Goal: Contribute content

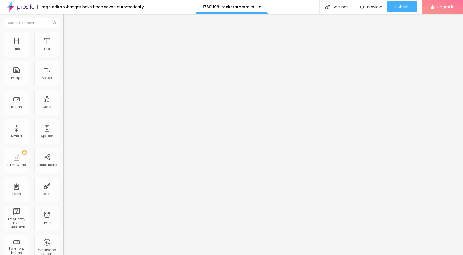
click at [63, 47] on span "Add image" at bounding box center [74, 45] width 23 height 5
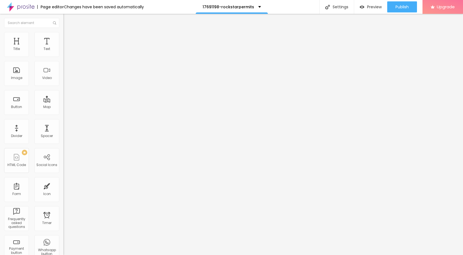
click at [116, 254] on div at bounding box center [231, 258] width 463 height 0
click at [63, 113] on input "https://" at bounding box center [96, 111] width 66 height 6
drag, startPoint x: 28, startPoint y: 151, endPoint x: 0, endPoint y: 151, distance: 27.9
click at [63, 126] on div "Change image Image description (Alt) Align Aspect Ratio Original Cinema 16:9 De…" at bounding box center [94, 84] width 63 height 83
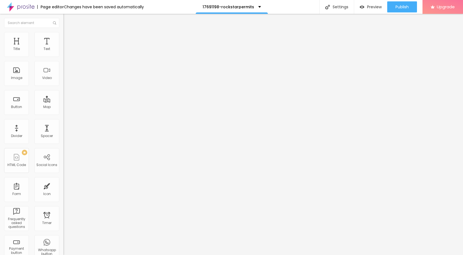
paste input "[URL][DOMAIN_NAME]"
type input "[URL][DOMAIN_NAME]"
click at [398, 10] on div "Publish" at bounding box center [402, 6] width 13 height 11
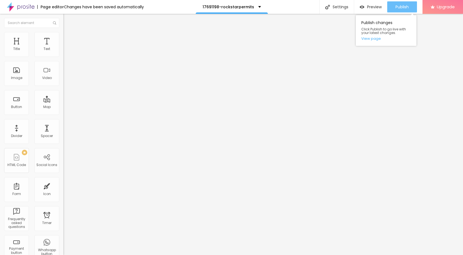
click at [393, 7] on button "Publish" at bounding box center [403, 6] width 30 height 11
click at [22, 7] on img at bounding box center [21, 7] width 28 height 14
